Goal: Ask a question

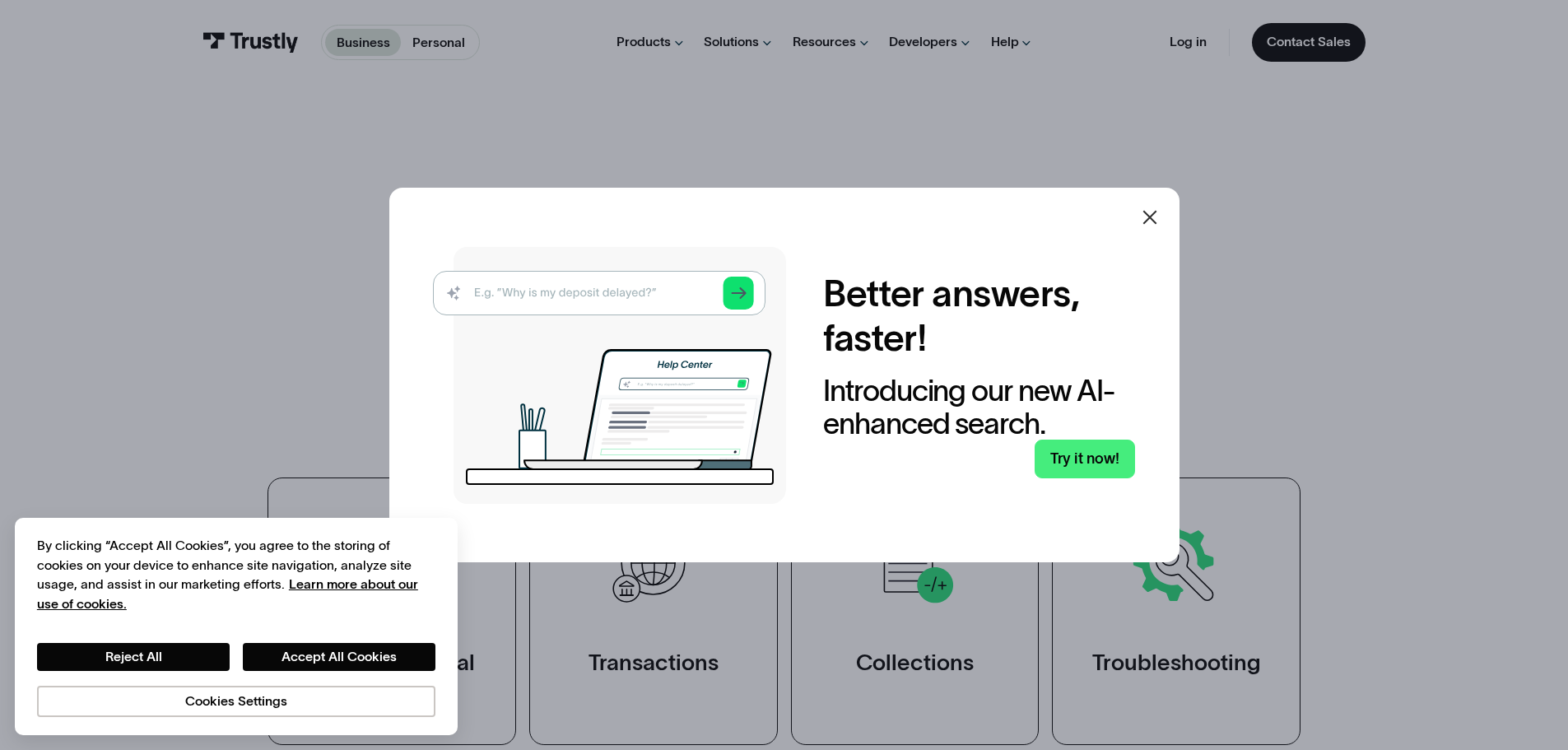
click at [1150, 217] on icon at bounding box center [1149, 217] width 20 height 20
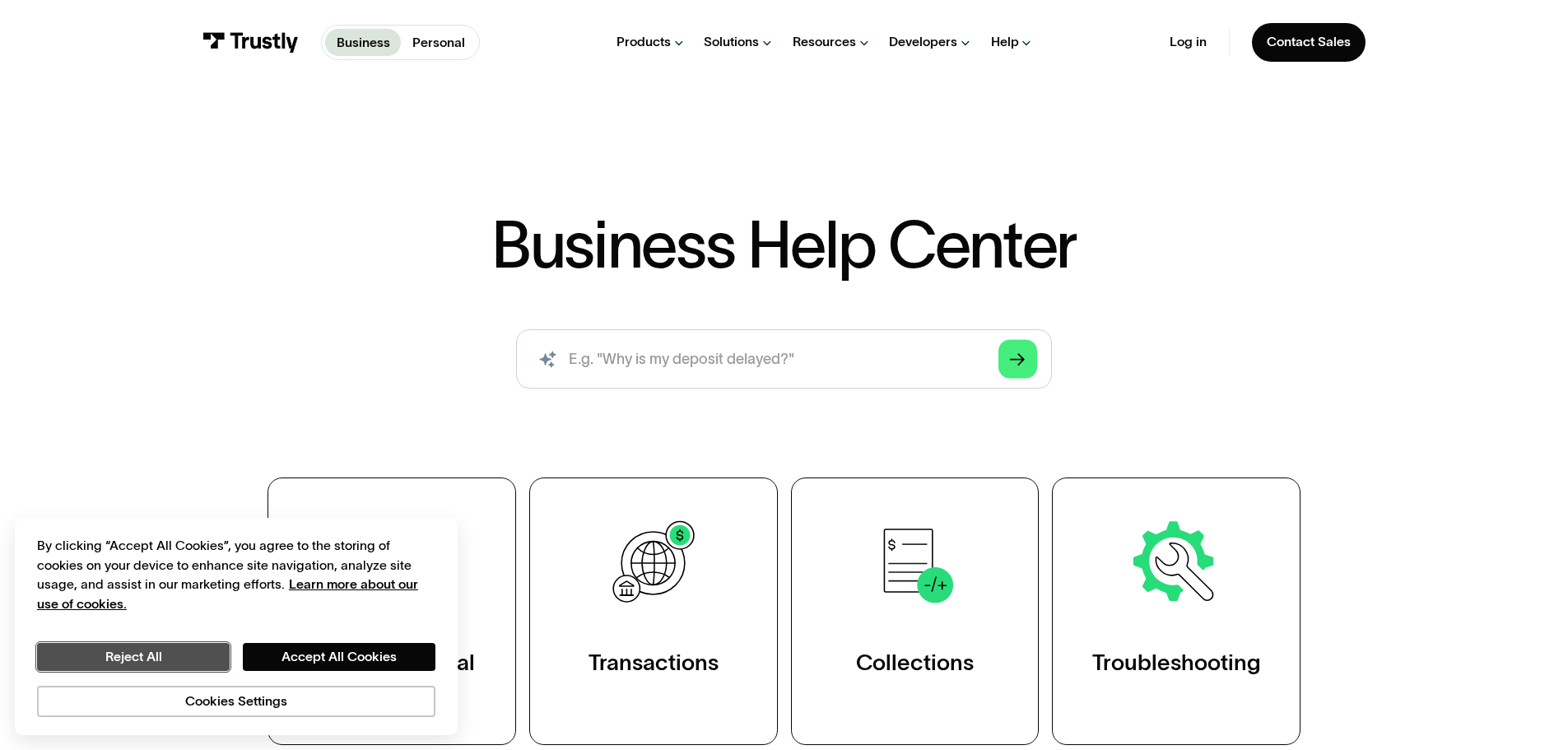
click at [169, 657] on button "Reject All" at bounding box center [133, 657] width 193 height 28
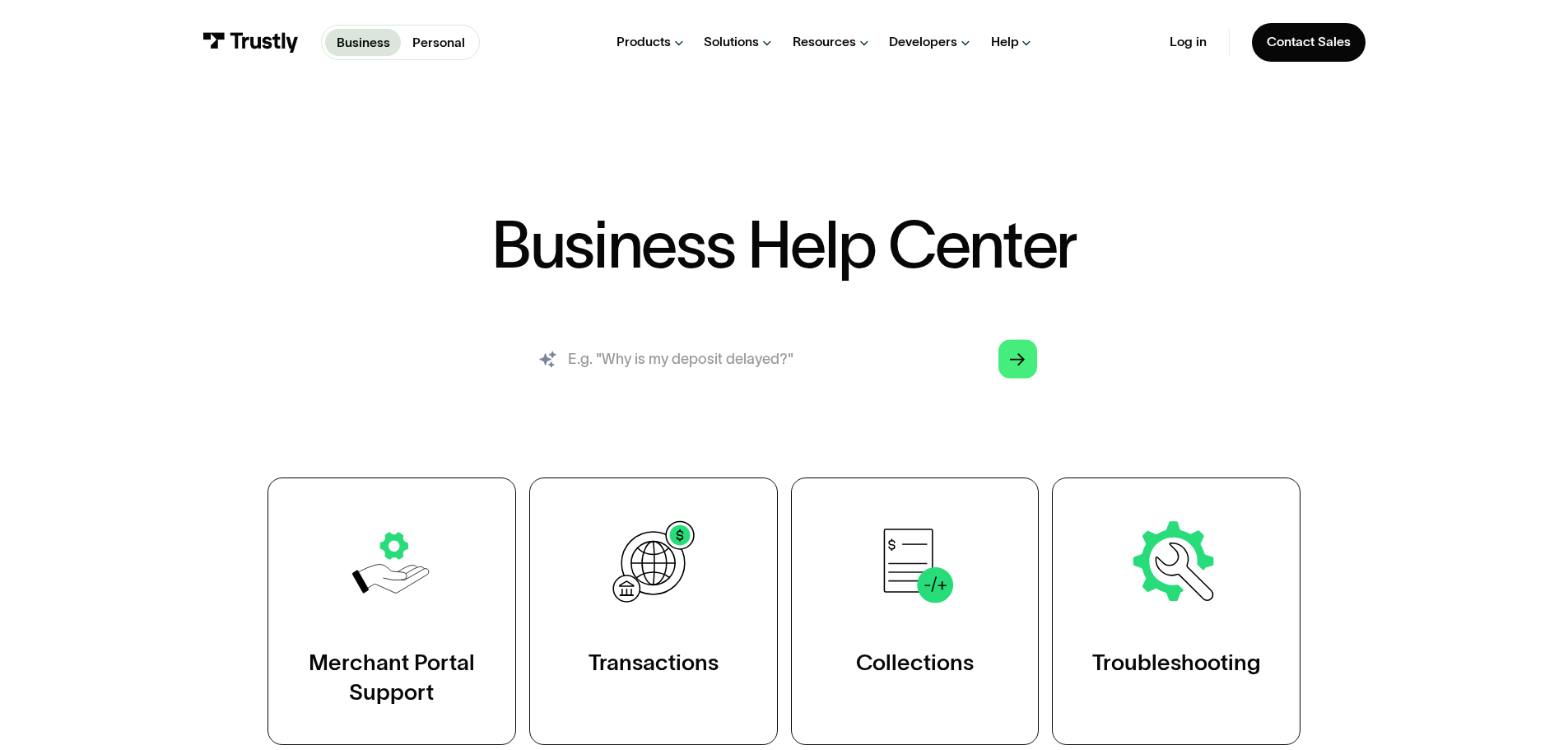
click at [659, 360] on input "search" at bounding box center [784, 359] width 535 height 59
type input "connect jpmorgan for business"
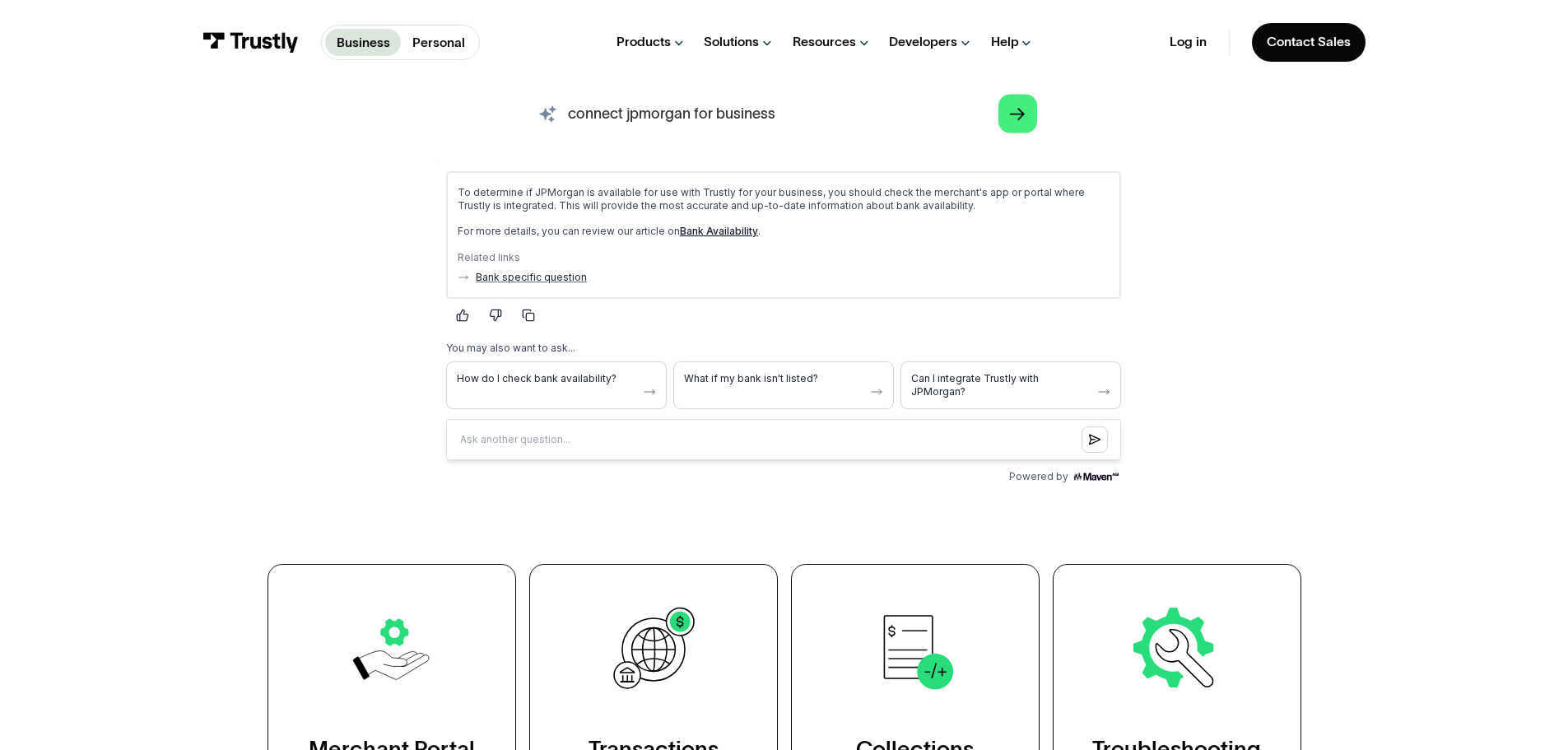
scroll to position [247, 0]
click at [837, 370] on span "What if my bank isn't listed?" at bounding box center [773, 377] width 179 height 14
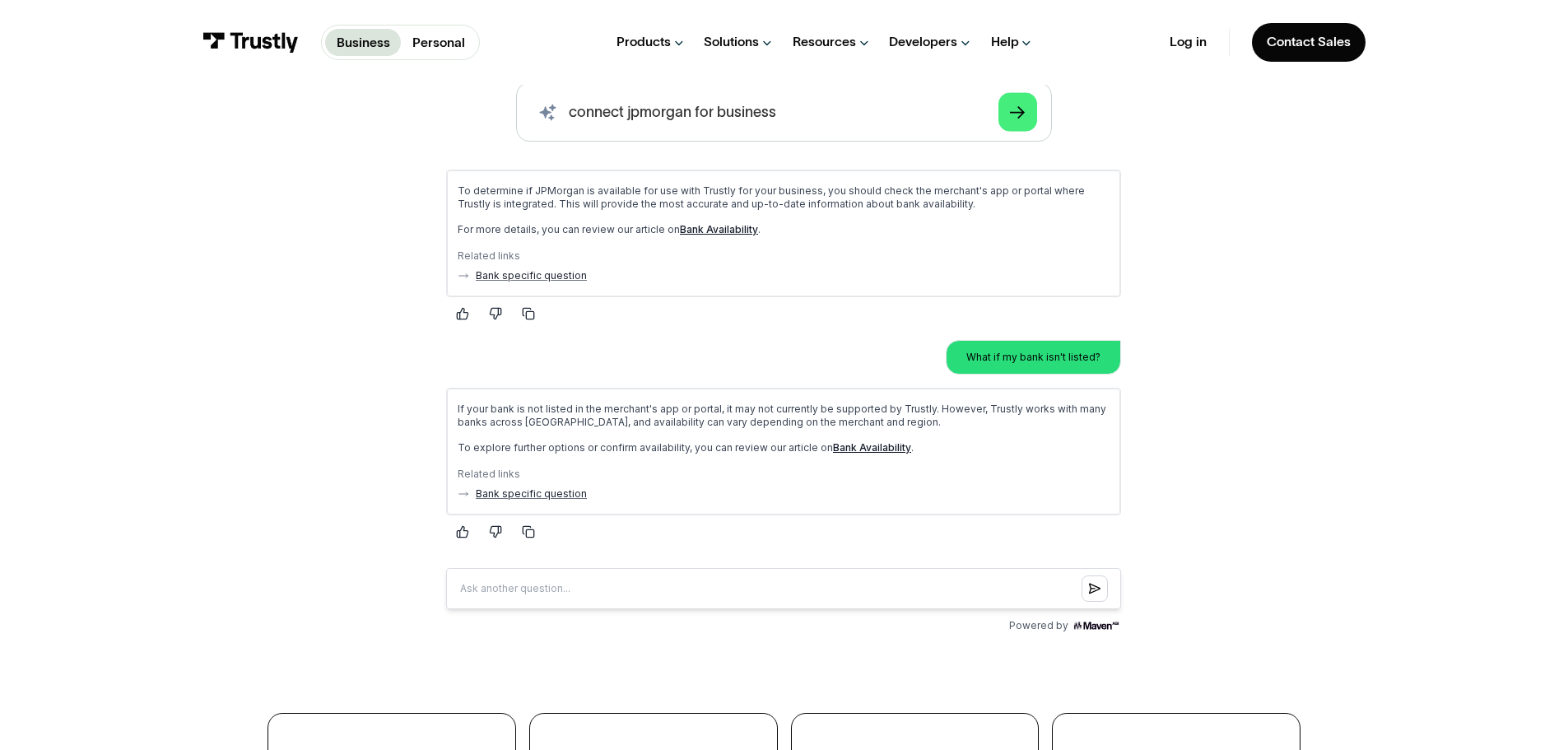
click at [848, 448] on link "Bank Availability" at bounding box center [872, 448] width 78 height 13
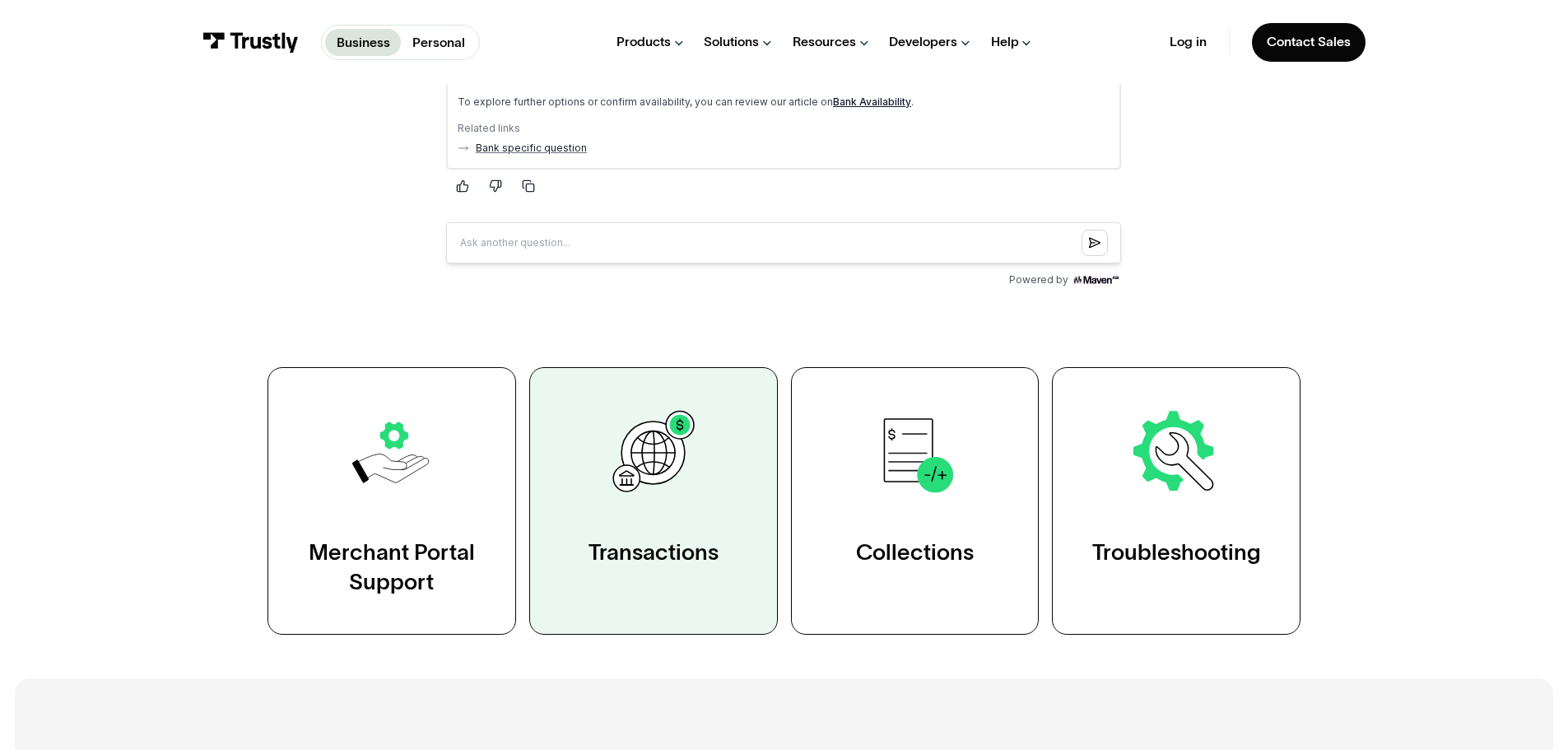
scroll to position [659, 0]
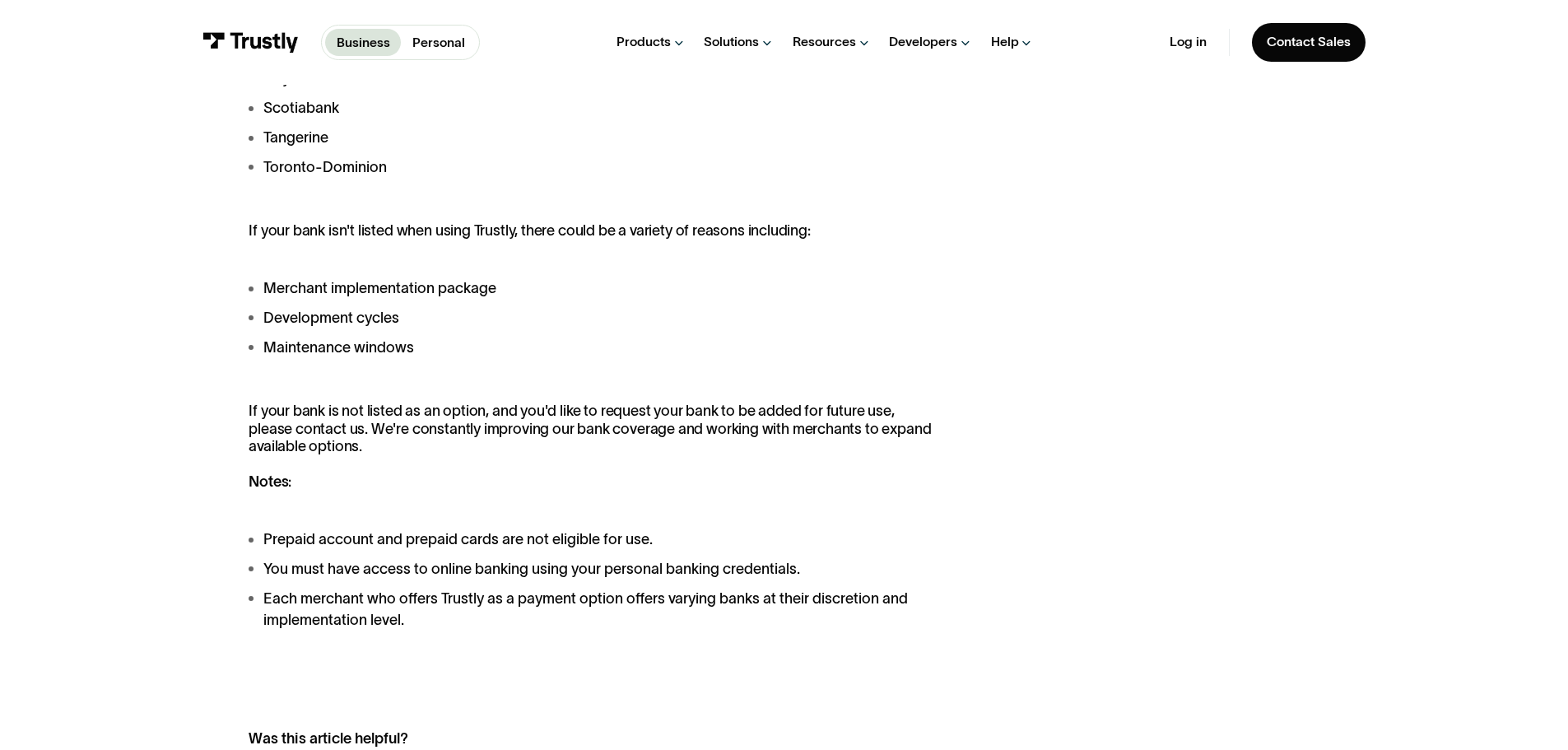
scroll to position [1482, 0]
